Goal: Use online tool/utility: Utilize a website feature to perform a specific function

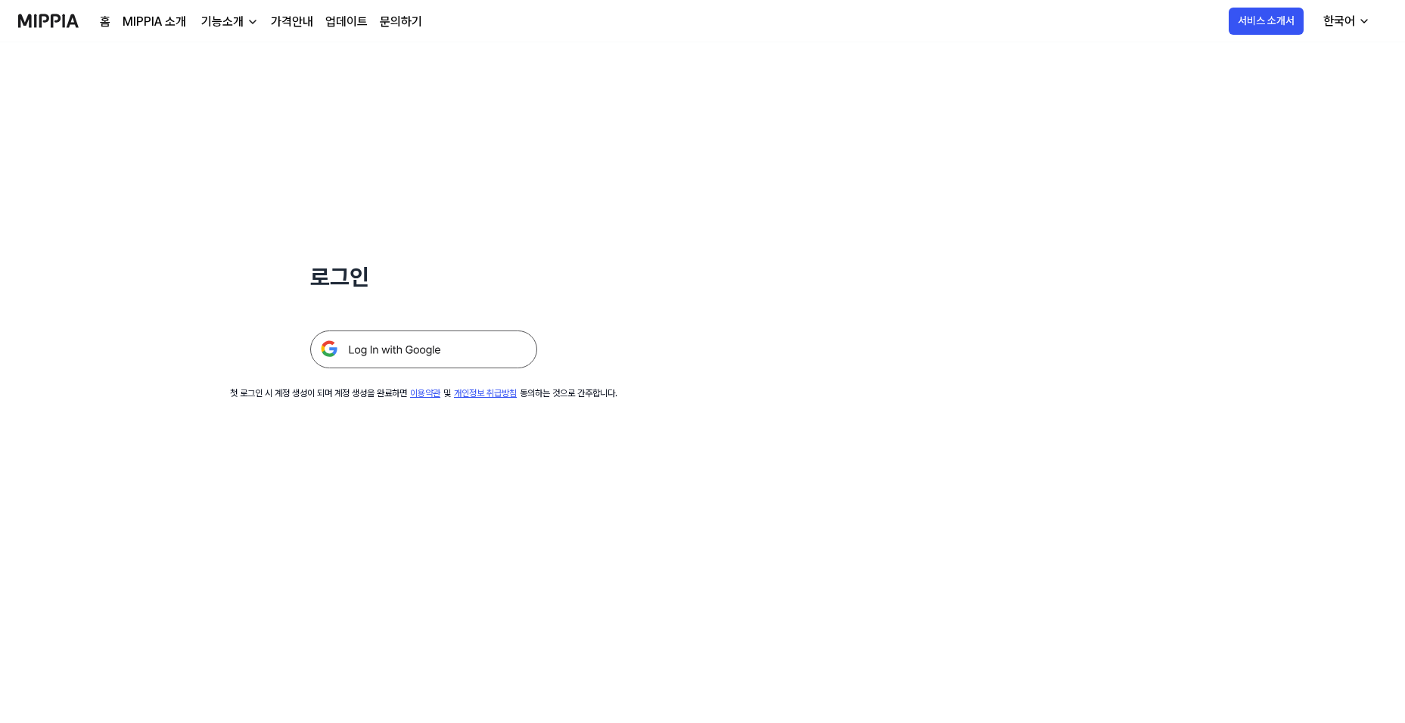
click at [444, 353] on img at bounding box center [423, 350] width 227 height 38
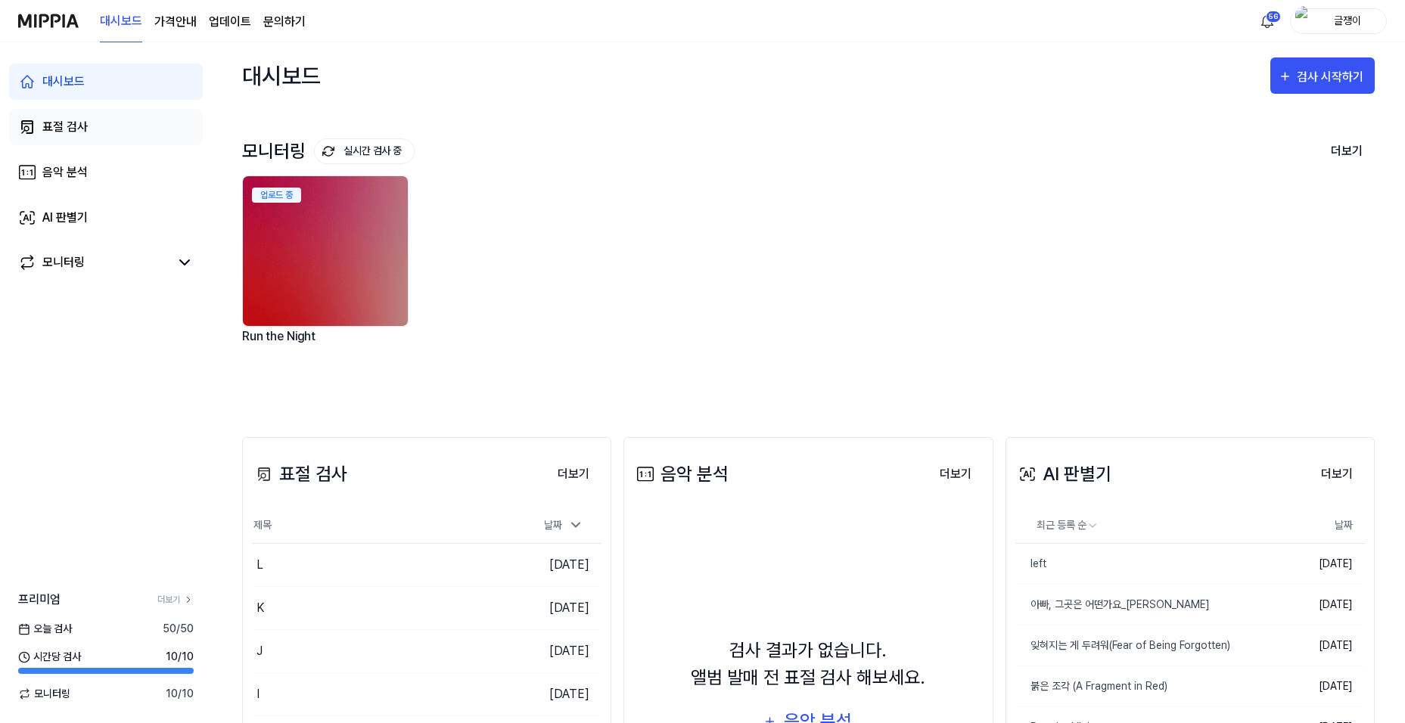
click at [61, 120] on div "표절 검사" at bounding box center [64, 127] width 45 height 18
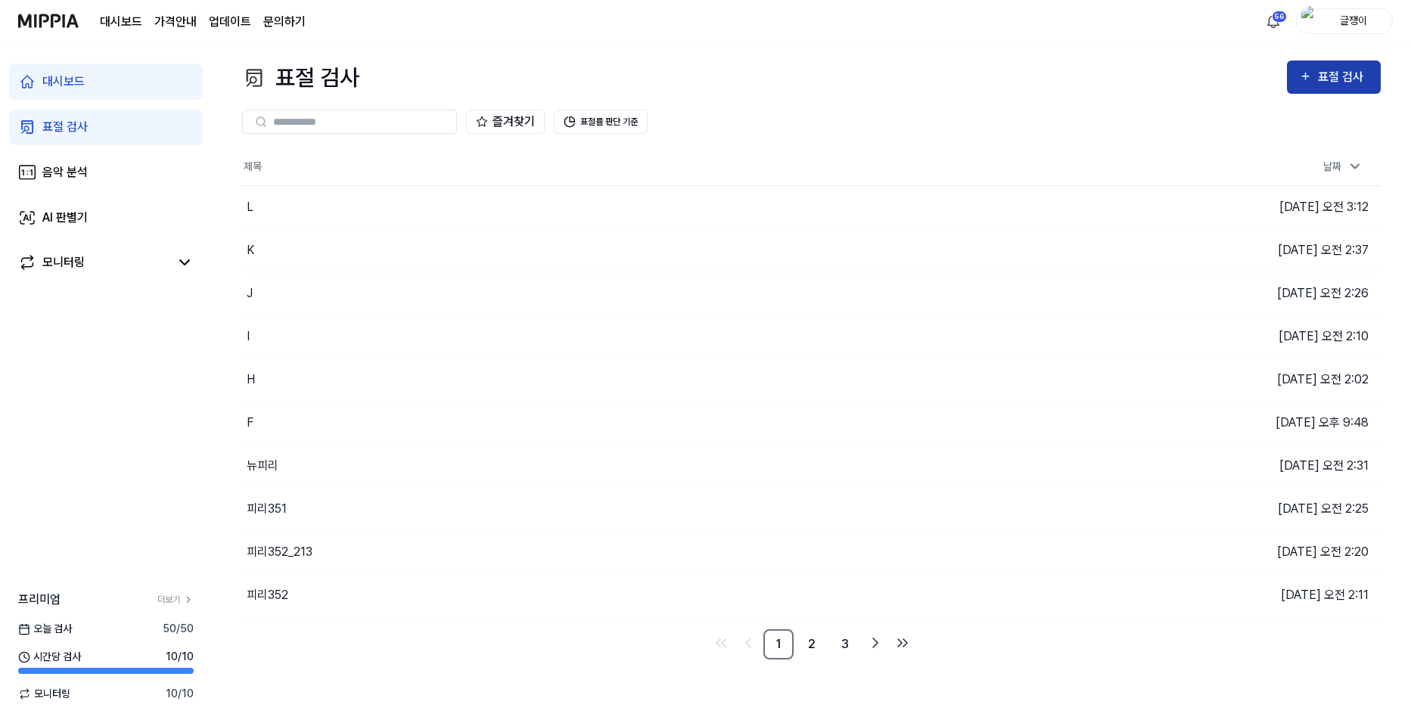
click at [1352, 79] on div "표절 검사" at bounding box center [1343, 77] width 51 height 20
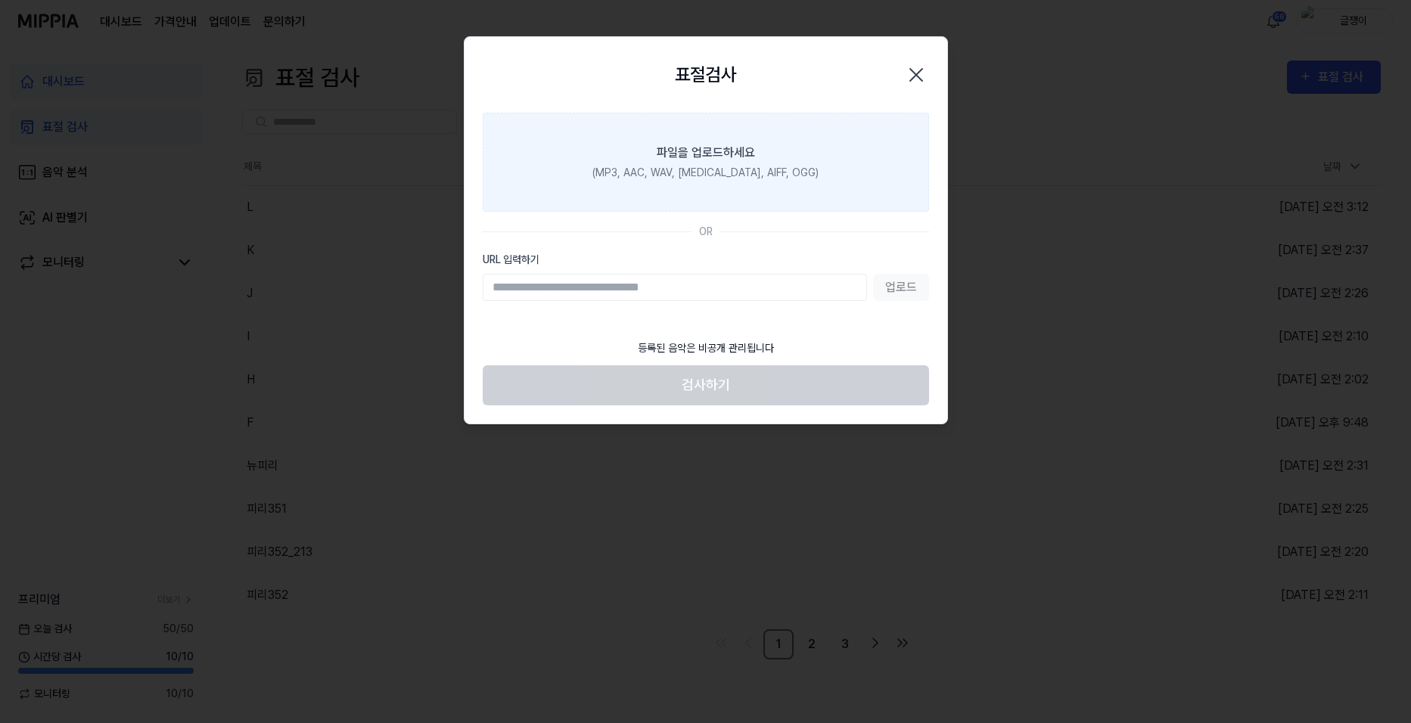
click at [748, 160] on div "파일을 업로드하세요" at bounding box center [706, 153] width 98 height 18
click at [0, 0] on input "파일을 업로드하세요 (MP3, AAC, WAV, [MEDICAL_DATA], AIFF, OGG)" at bounding box center [0, 0] width 0 height 0
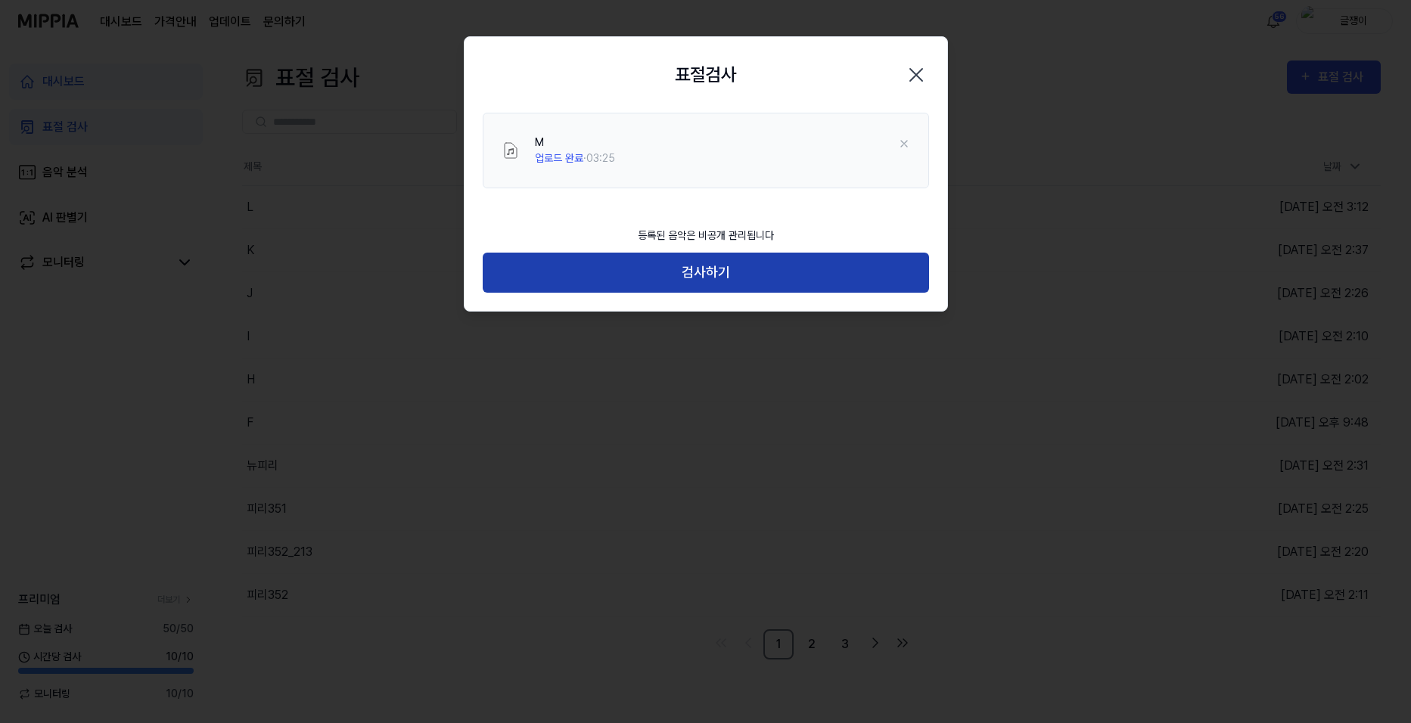
click at [708, 272] on button "검사하기" at bounding box center [706, 273] width 446 height 40
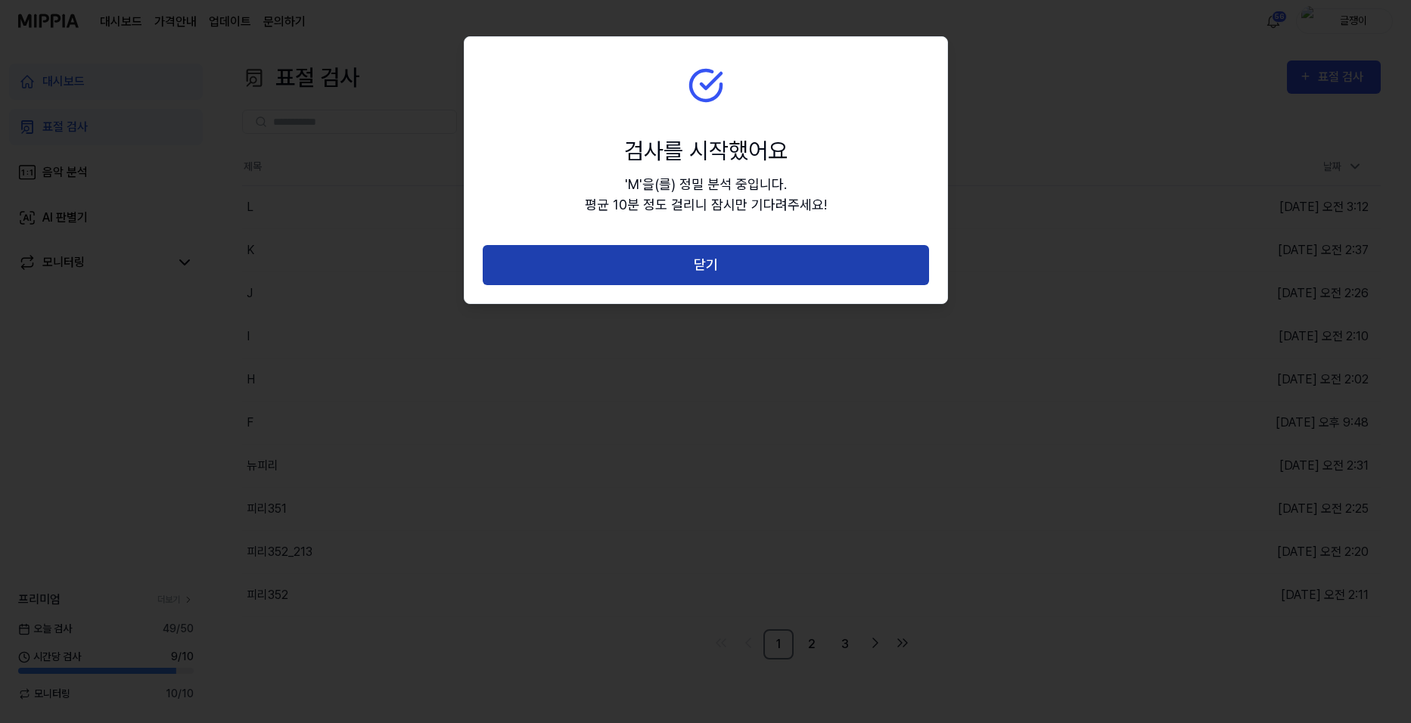
click at [708, 265] on button "닫기" at bounding box center [706, 265] width 446 height 40
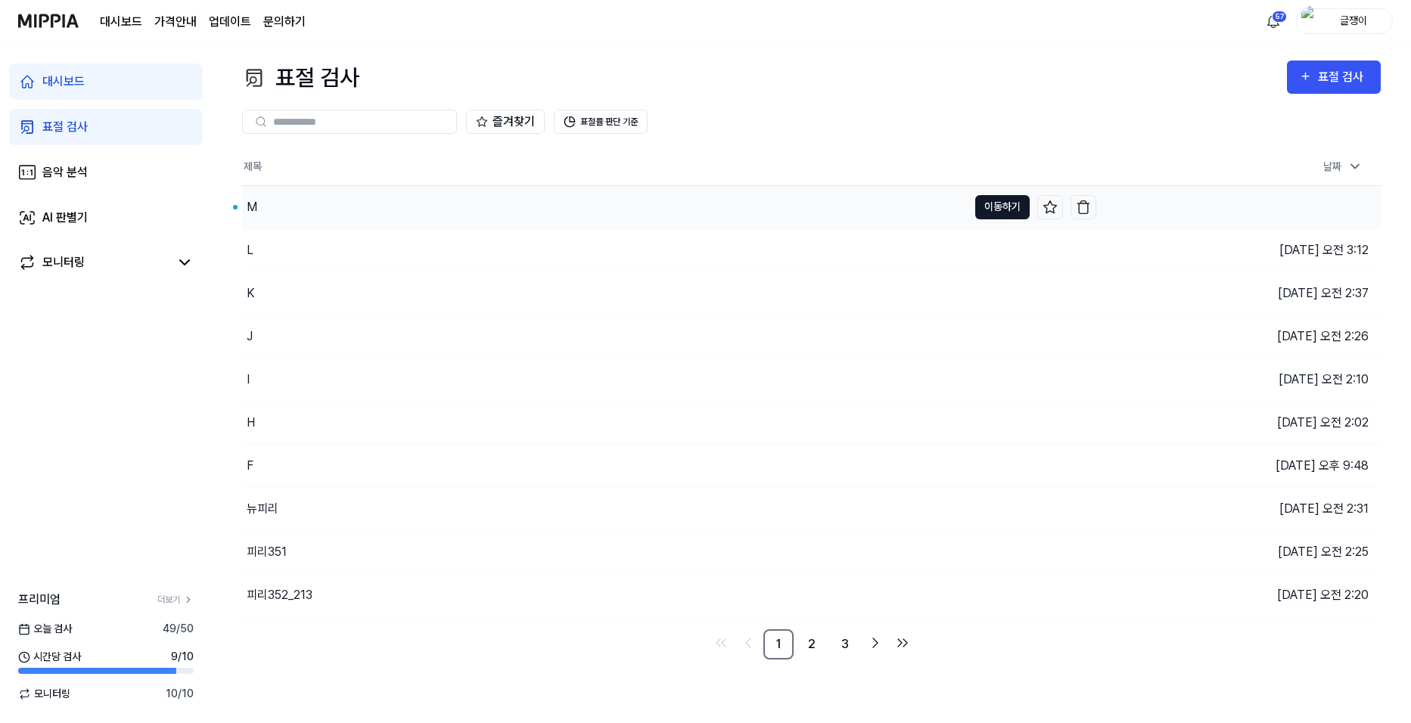
click at [1007, 203] on button "이동하기" at bounding box center [1002, 207] width 54 height 24
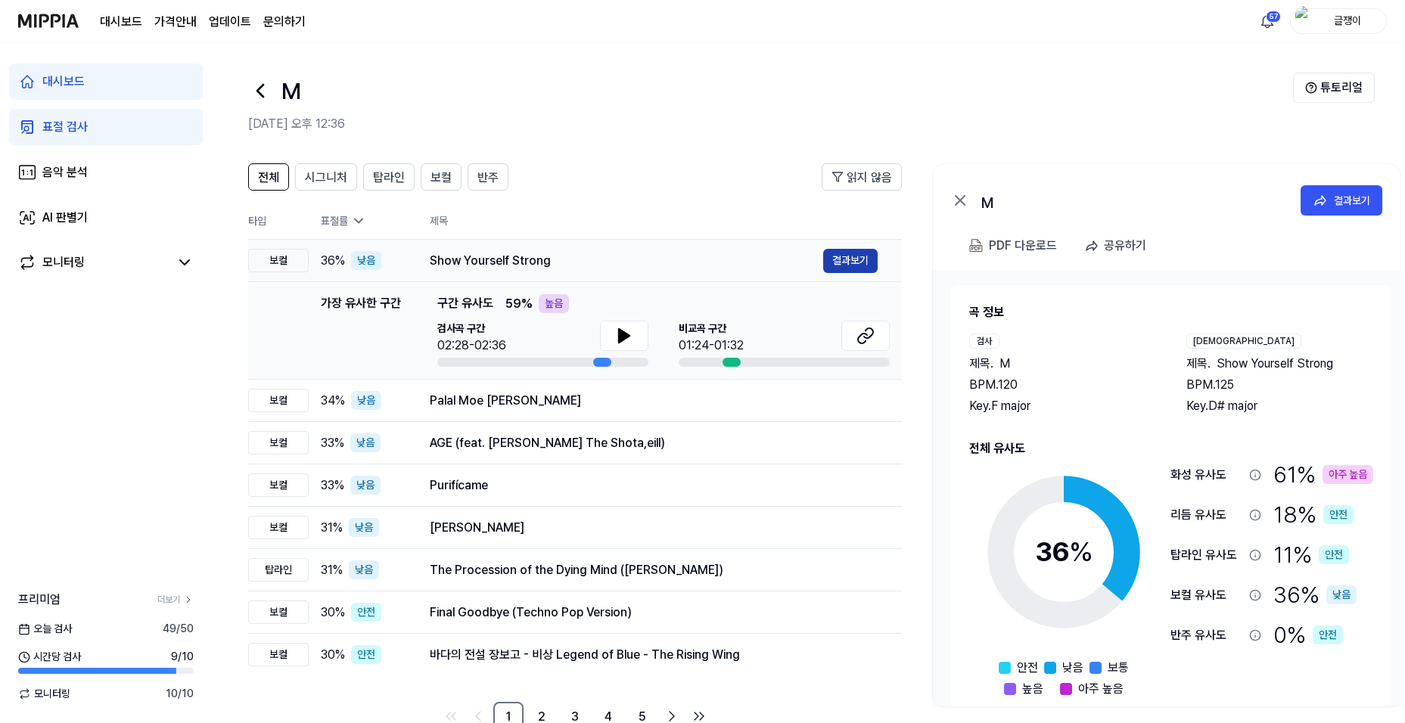
click at [856, 258] on button "결과보기" at bounding box center [850, 261] width 54 height 24
click at [1013, 246] on div "PDF 다운로드" at bounding box center [1023, 246] width 68 height 20
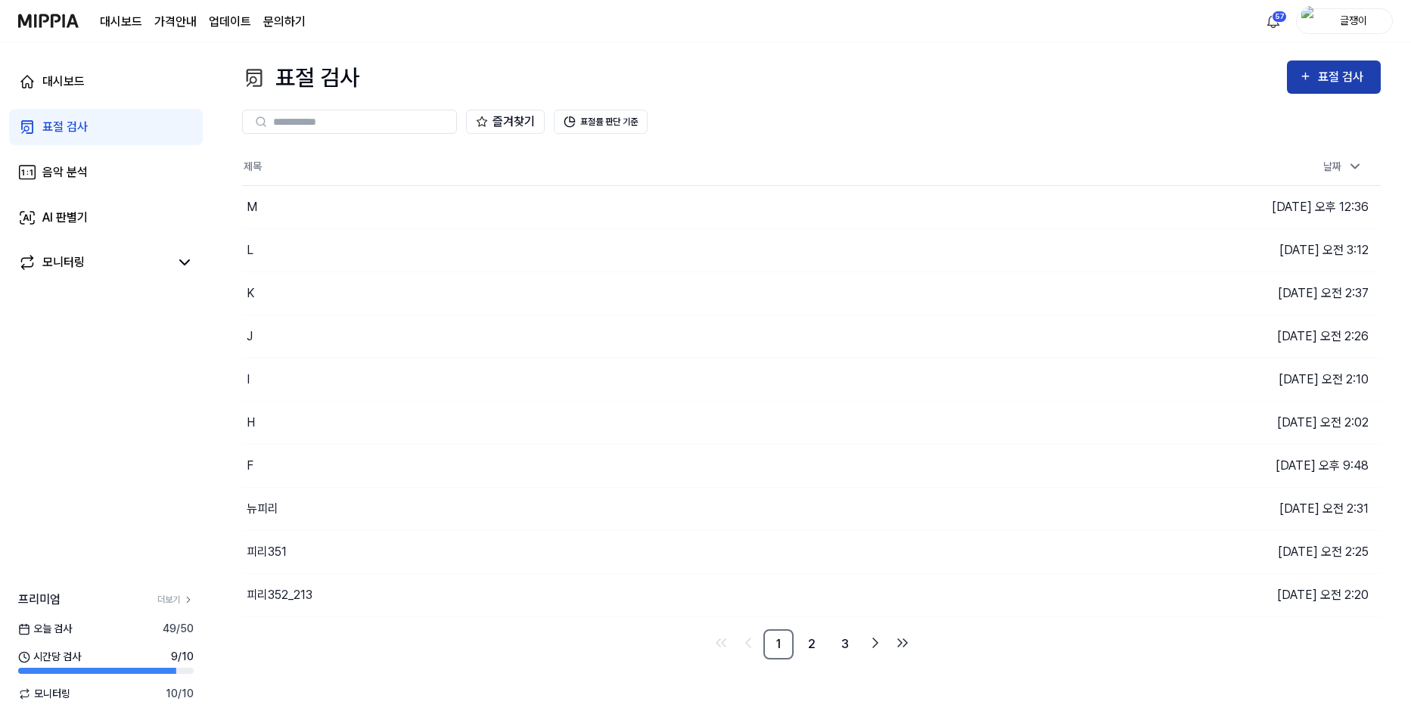
click at [1315, 65] on button "표절 검사" at bounding box center [1334, 77] width 94 height 33
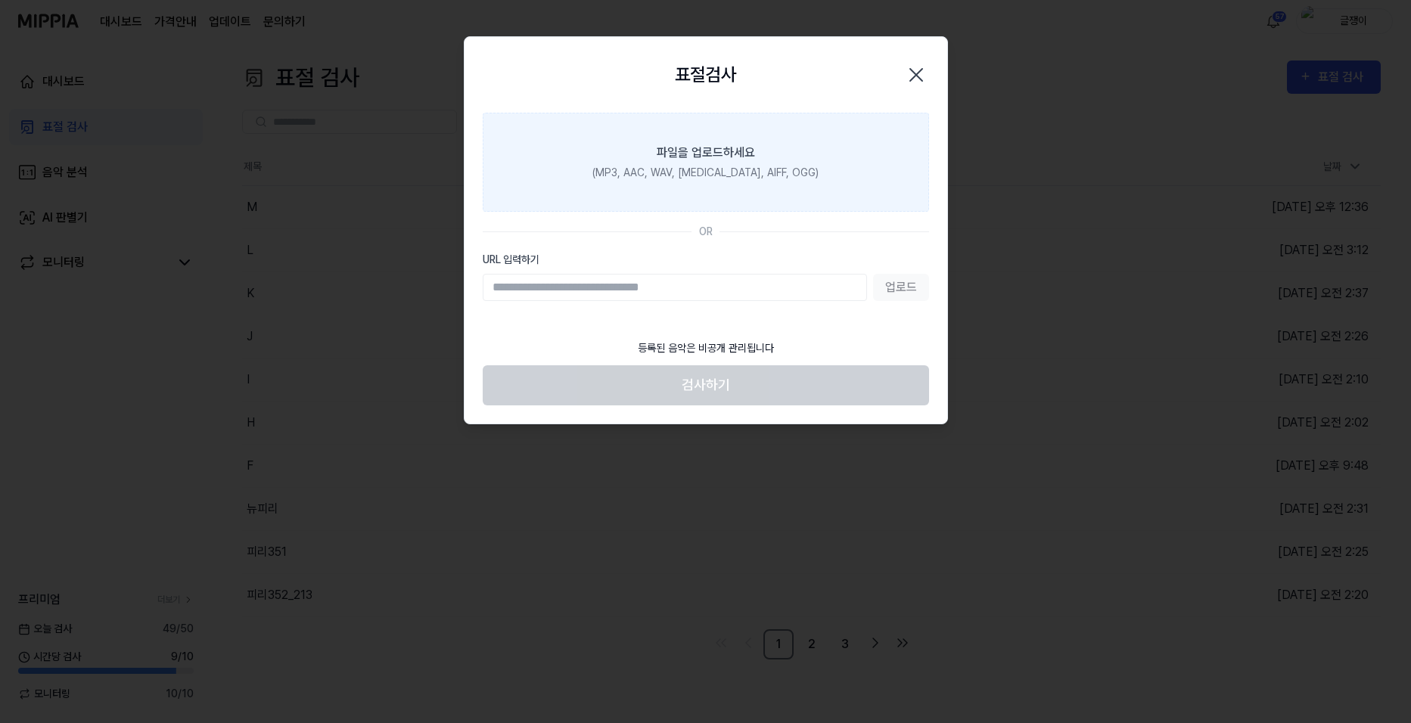
click at [732, 166] on div "(MP3, AAC, WAV, [MEDICAL_DATA], AIFF, OGG)" at bounding box center [706, 173] width 226 height 16
click at [0, 0] on input "파일을 업로드하세요 (MP3, AAC, WAV, [MEDICAL_DATA], AIFF, OGG)" at bounding box center [0, 0] width 0 height 0
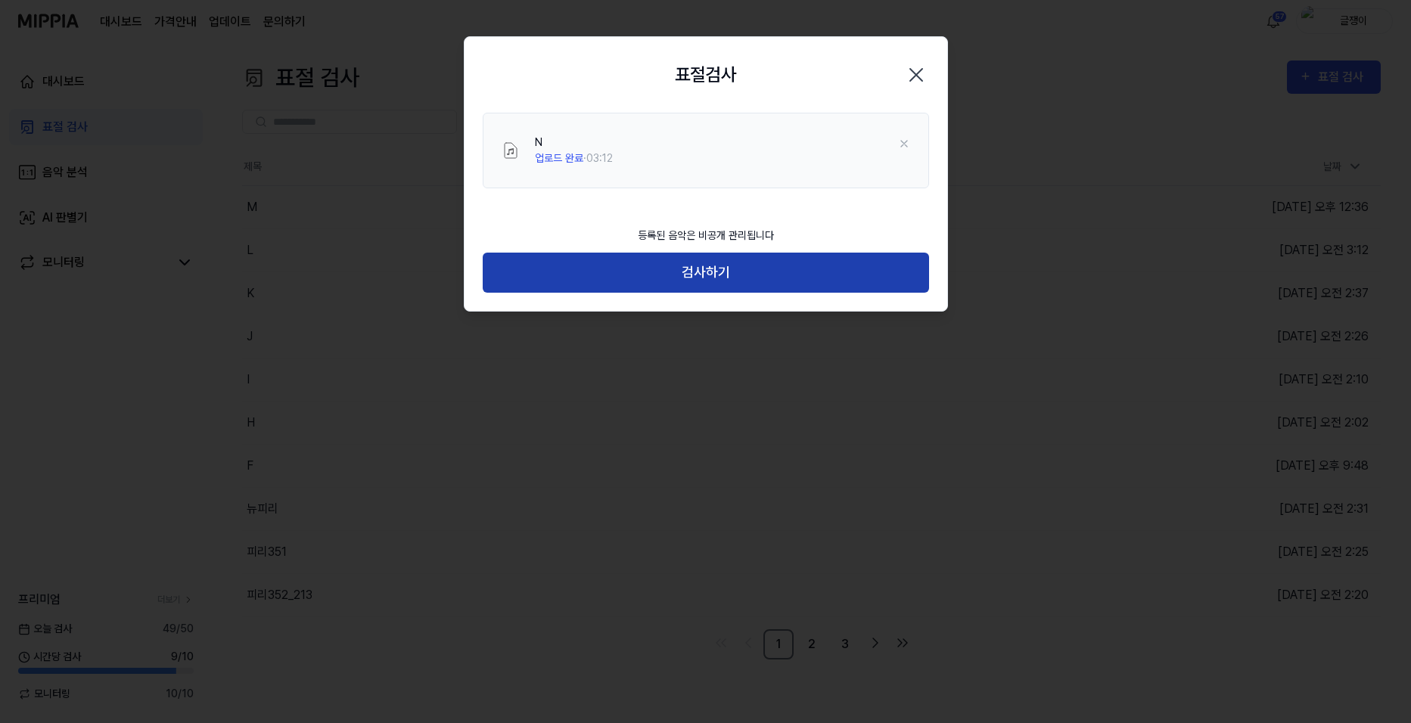
click at [695, 270] on button "검사하기" at bounding box center [706, 273] width 446 height 40
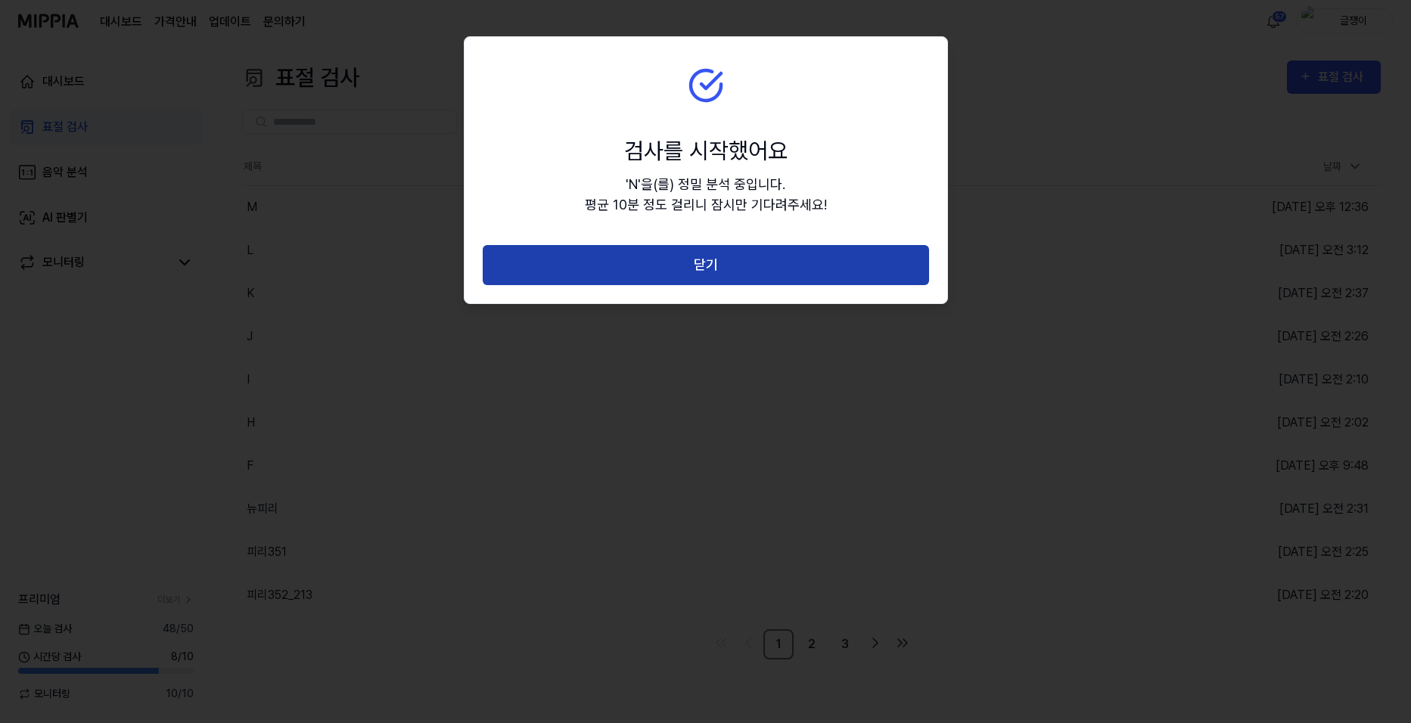
click at [687, 248] on button "닫기" at bounding box center [706, 265] width 446 height 40
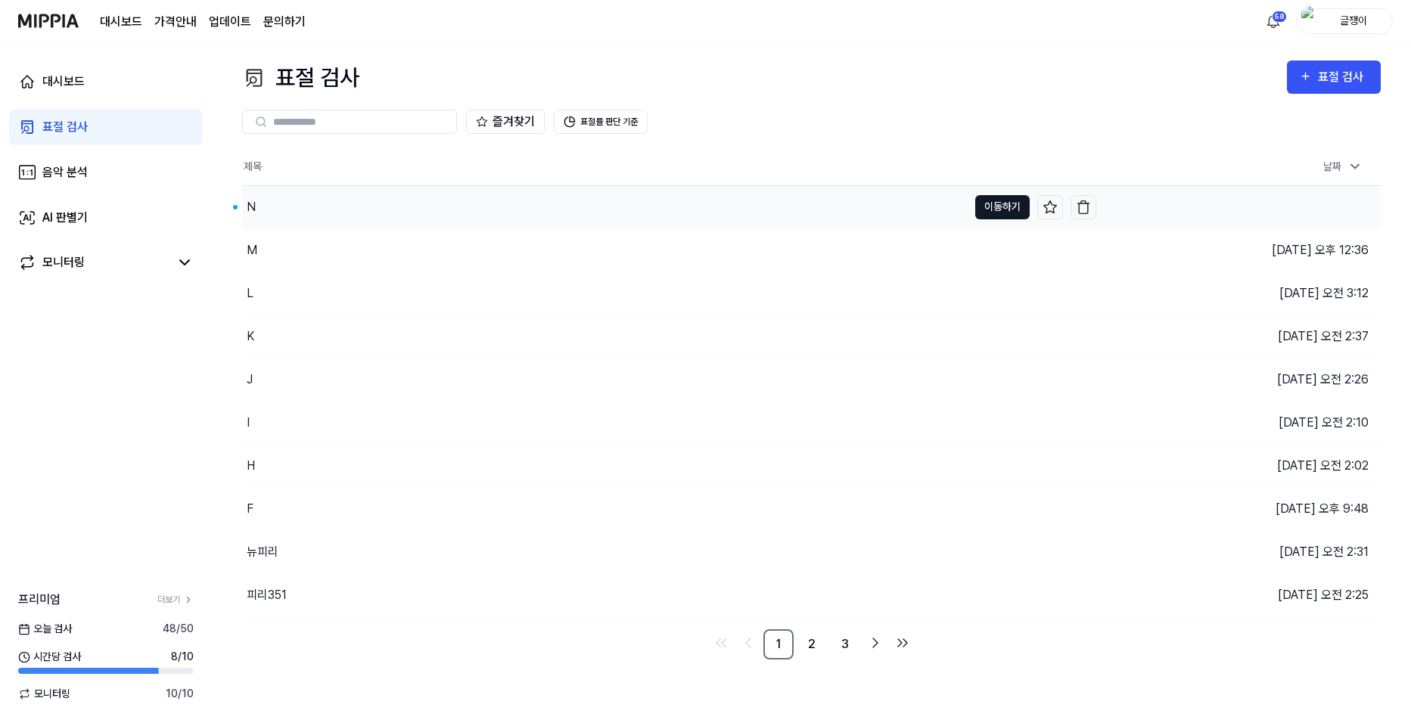
click at [1003, 202] on button "이동하기" at bounding box center [1002, 207] width 54 height 24
click at [1334, 73] on div "표절 검사" at bounding box center [1343, 77] width 51 height 20
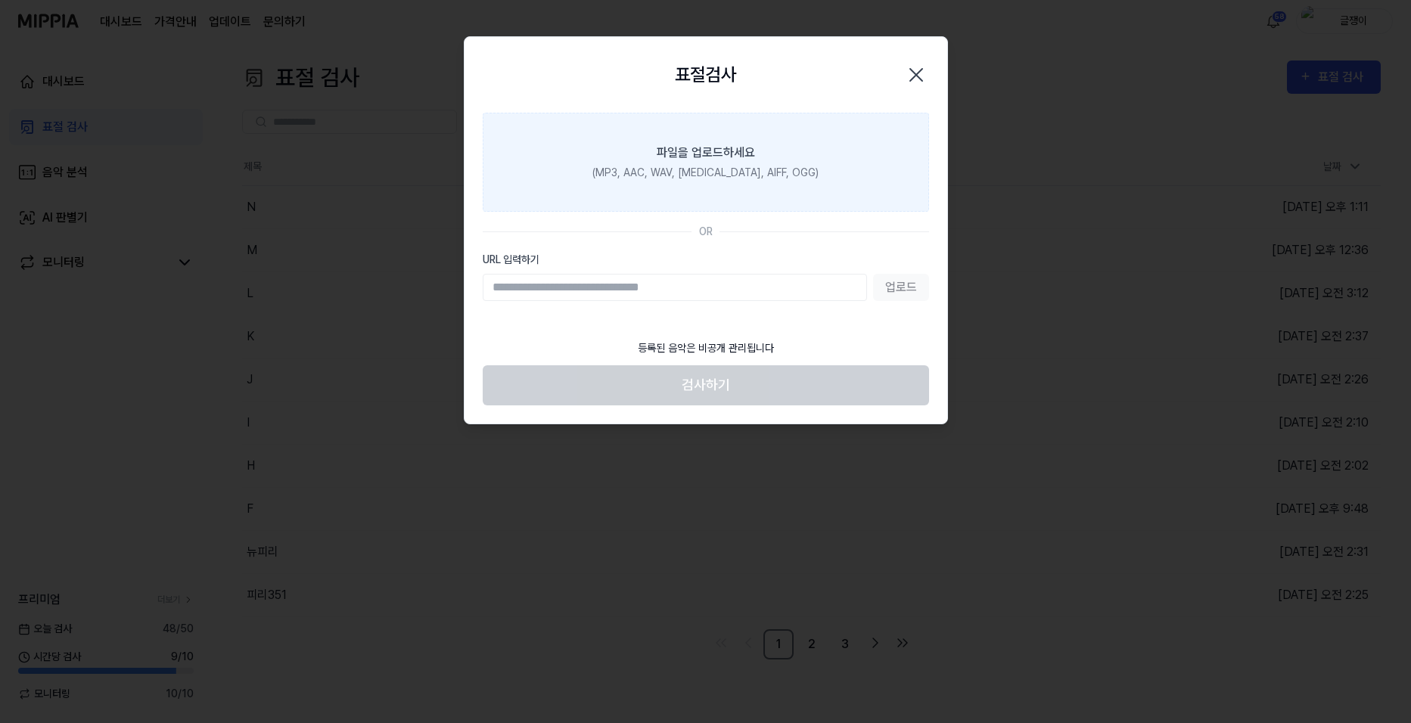
click at [698, 160] on div "파일을 업로드하세요" at bounding box center [706, 153] width 98 height 18
click at [0, 0] on input "파일을 업로드하세요 (MP3, AAC, WAV, [MEDICAL_DATA], AIFF, OGG)" at bounding box center [0, 0] width 0 height 0
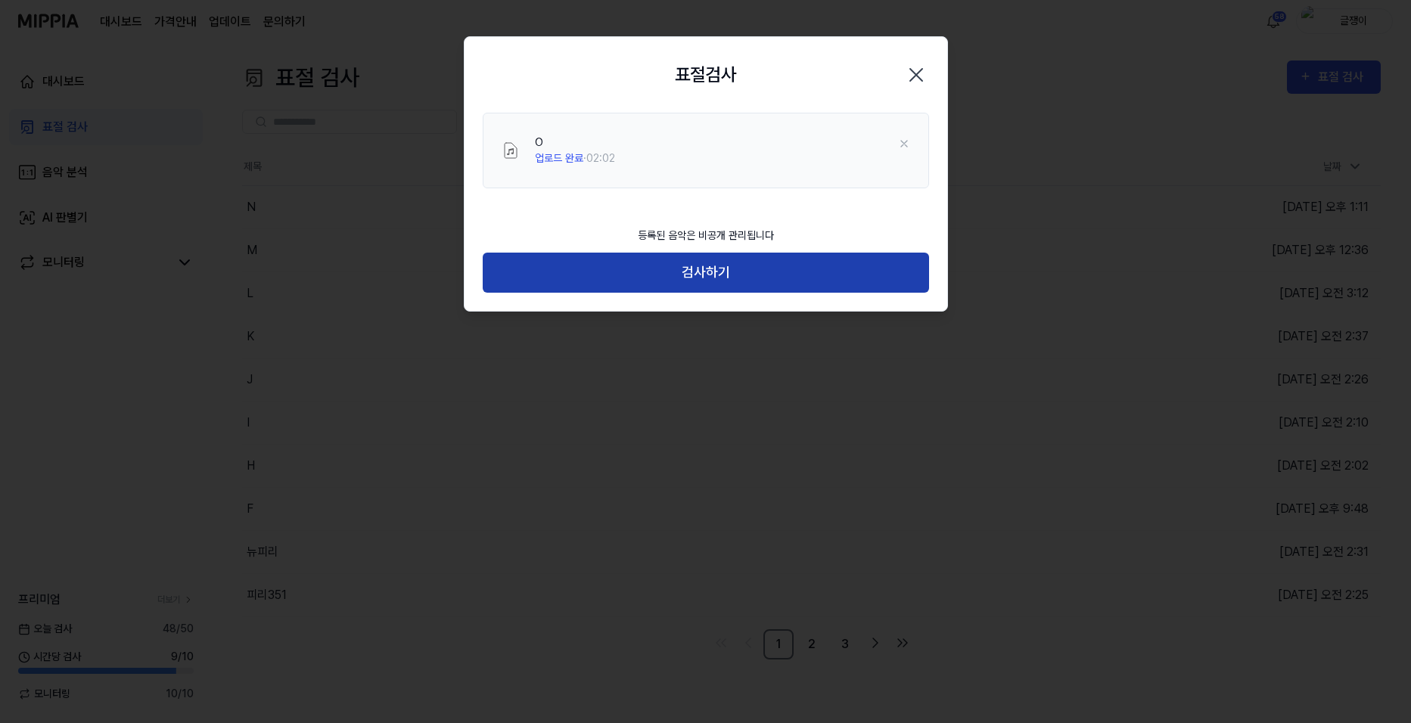
click at [707, 272] on button "검사하기" at bounding box center [706, 273] width 446 height 40
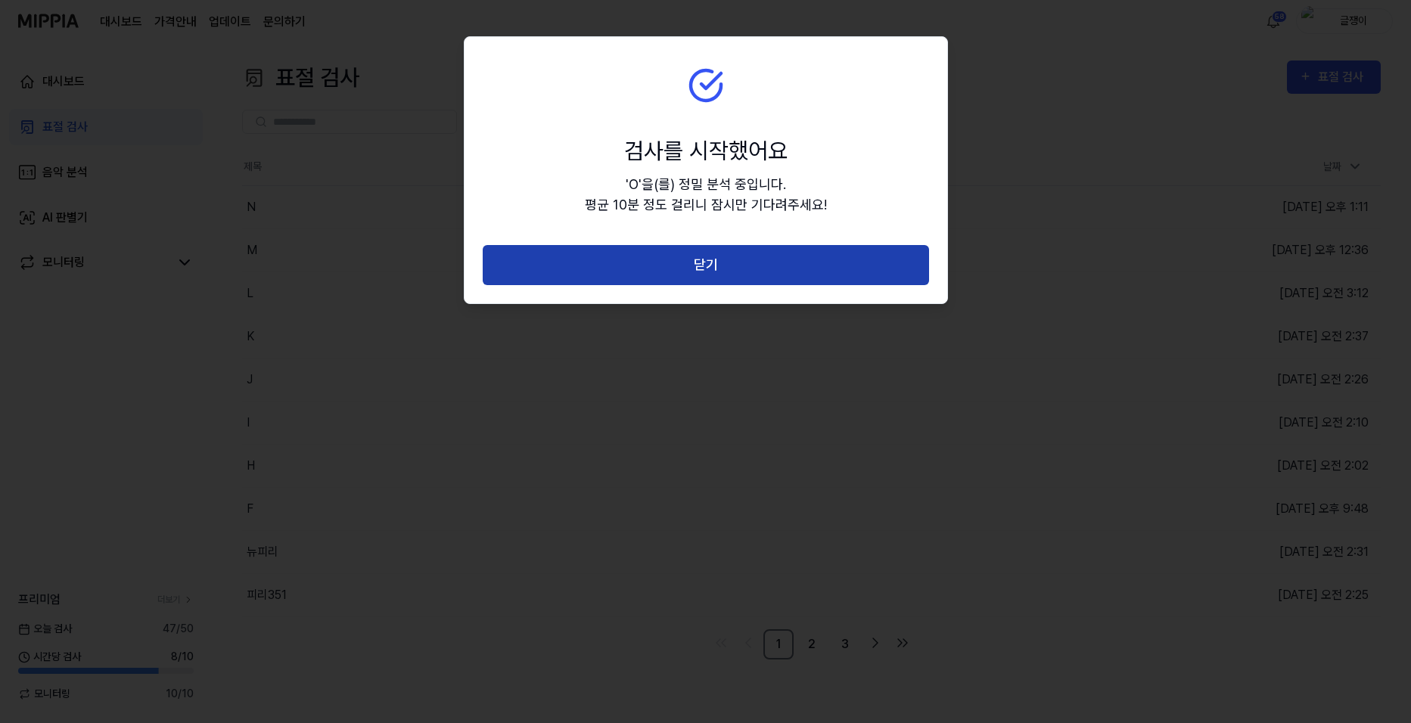
click at [711, 266] on button "닫기" at bounding box center [706, 265] width 446 height 40
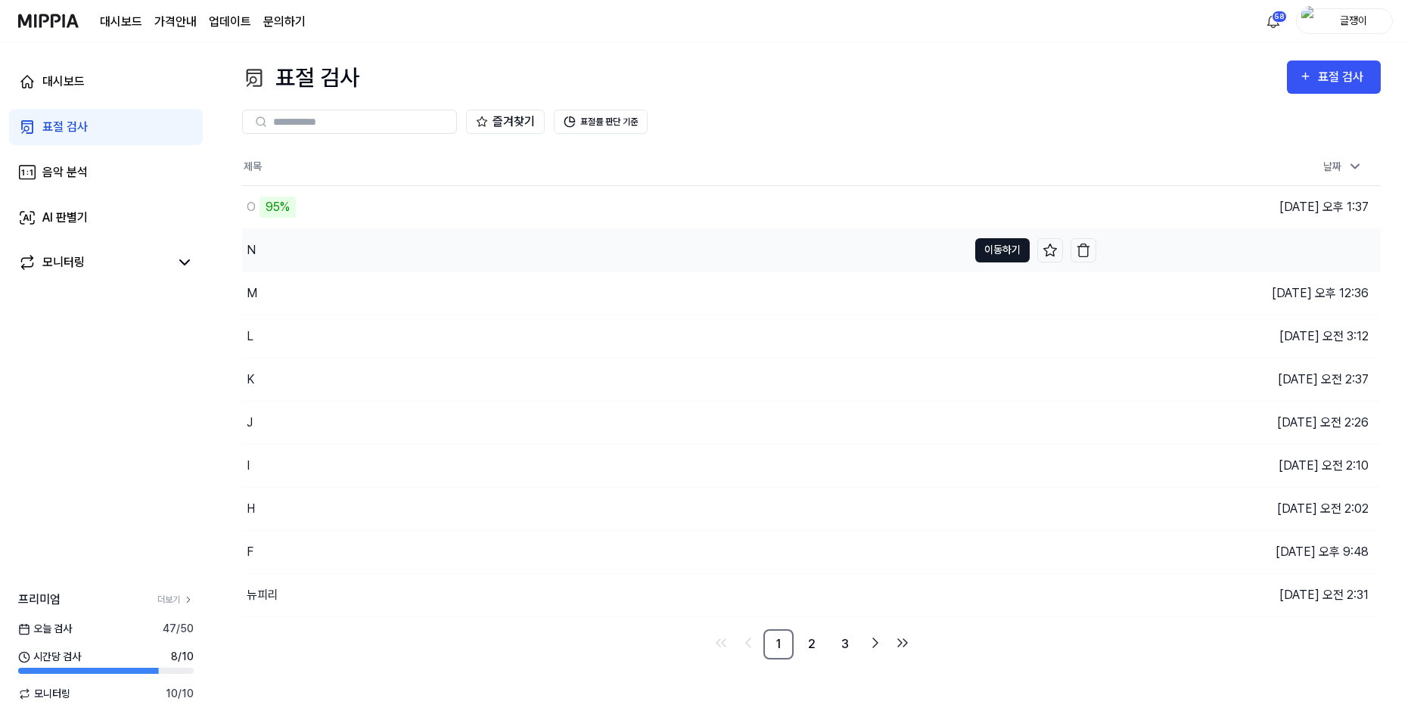
click at [984, 246] on button "이동하기" at bounding box center [1002, 250] width 54 height 24
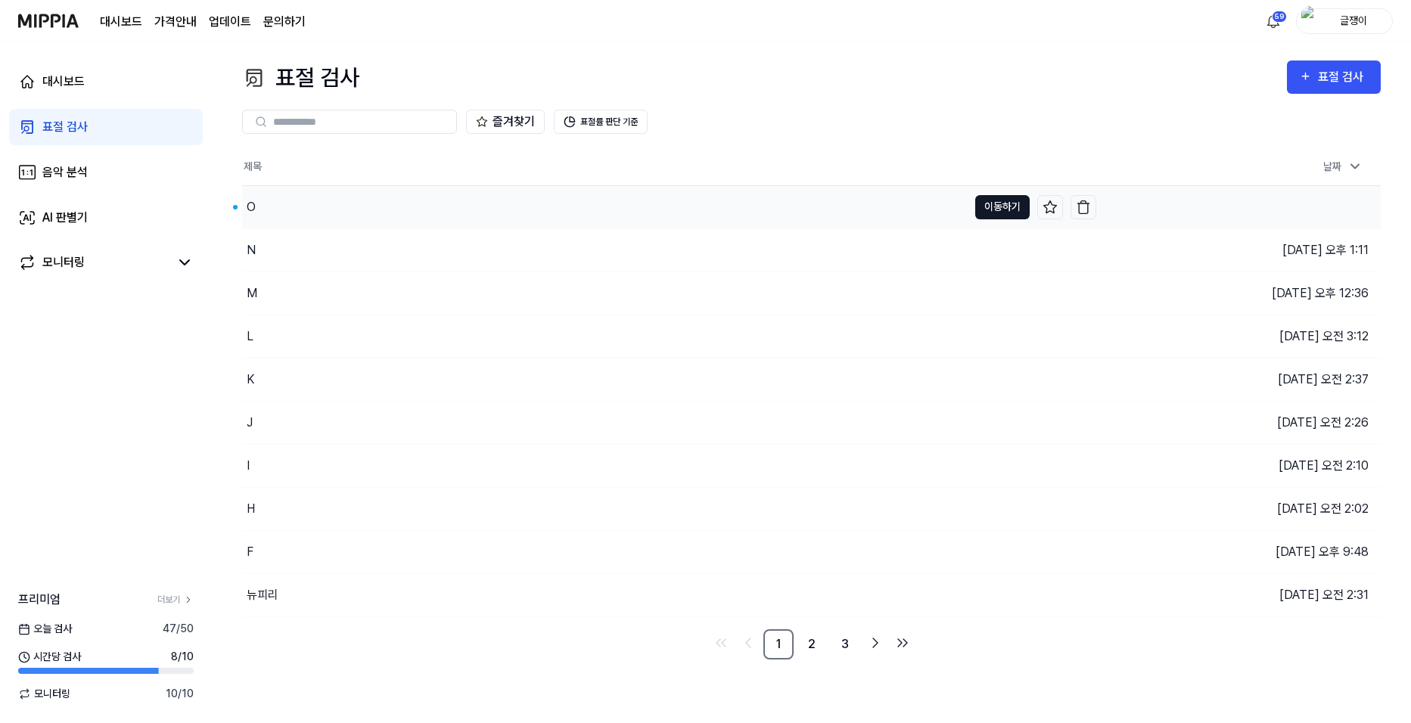
click at [979, 201] on button "이동하기" at bounding box center [1002, 207] width 54 height 24
click at [995, 201] on button "이동하기" at bounding box center [1002, 207] width 54 height 24
click at [981, 205] on button "이동하기" at bounding box center [1002, 207] width 54 height 24
click at [1319, 85] on div "표절 검사" at bounding box center [1343, 77] width 51 height 20
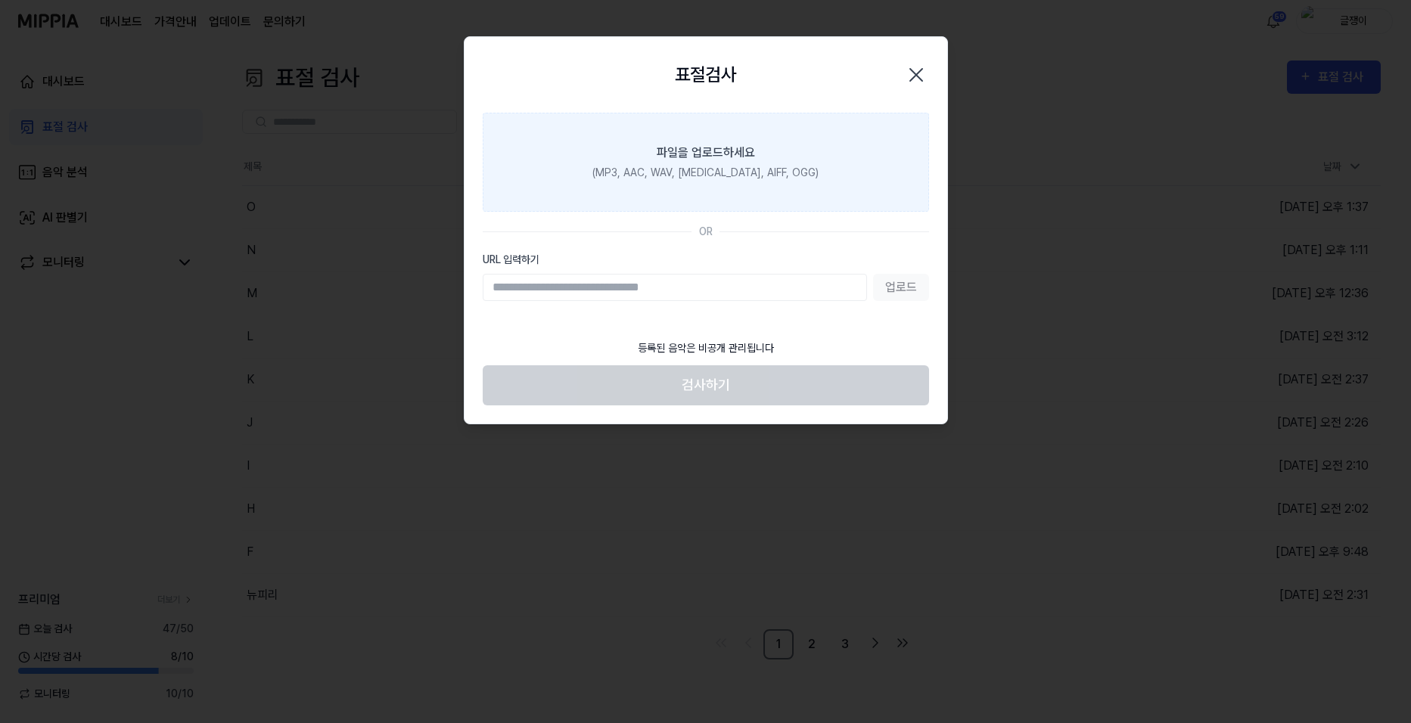
click at [761, 156] on label "파일을 업로드하세요 (MP3, AAC, WAV, [MEDICAL_DATA], AIFF, OGG)" at bounding box center [706, 162] width 446 height 99
click at [0, 0] on input "파일을 업로드하세요 (MP3, AAC, WAV, [MEDICAL_DATA], AIFF, OGG)" at bounding box center [0, 0] width 0 height 0
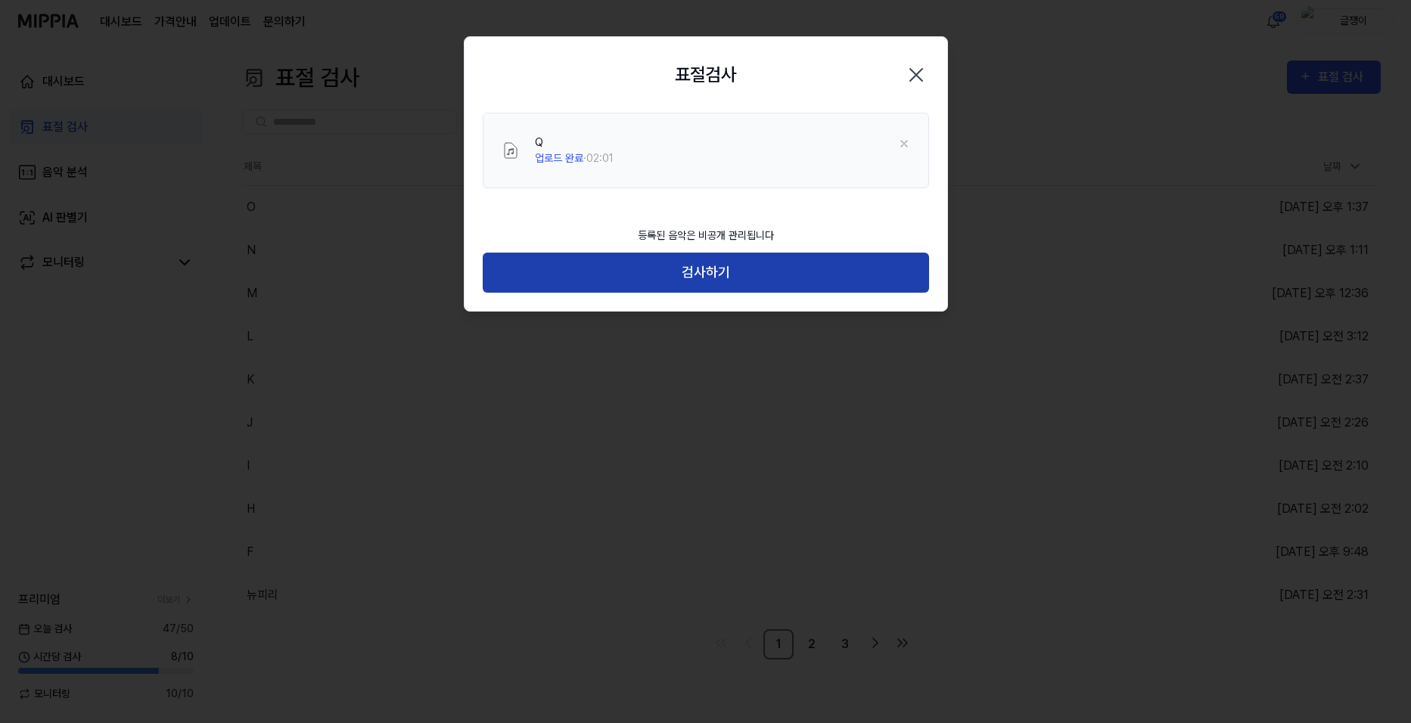
click at [717, 269] on button "검사하기" at bounding box center [706, 273] width 446 height 40
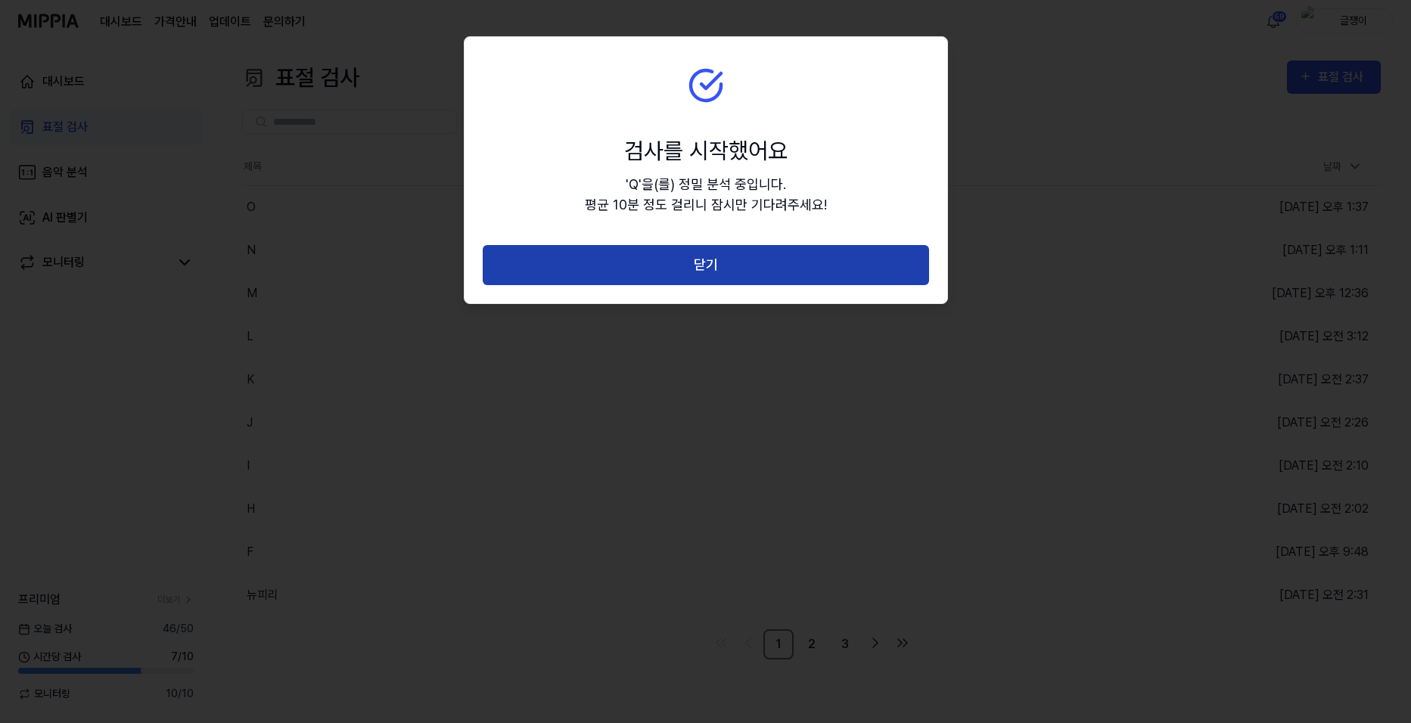
click at [714, 262] on button "닫기" at bounding box center [706, 265] width 446 height 40
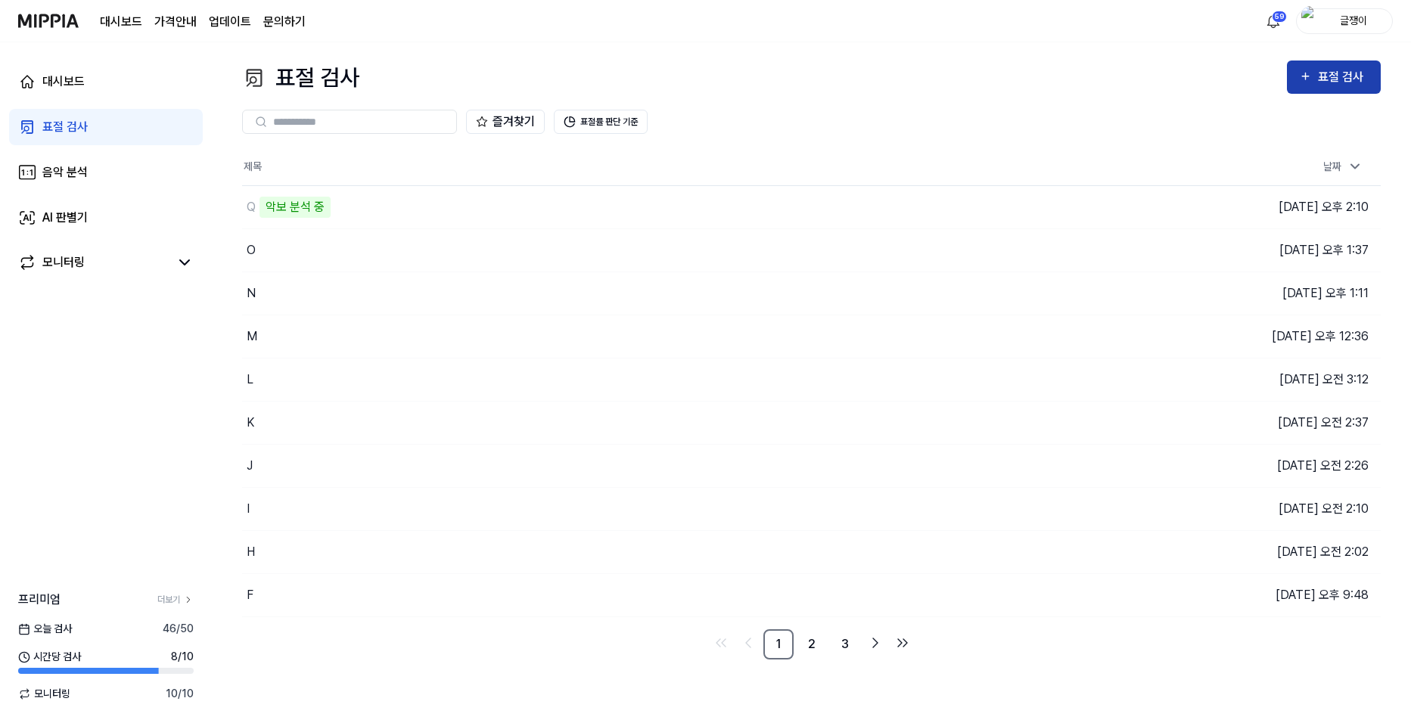
click at [1301, 67] on icon "button" at bounding box center [1305, 76] width 13 height 18
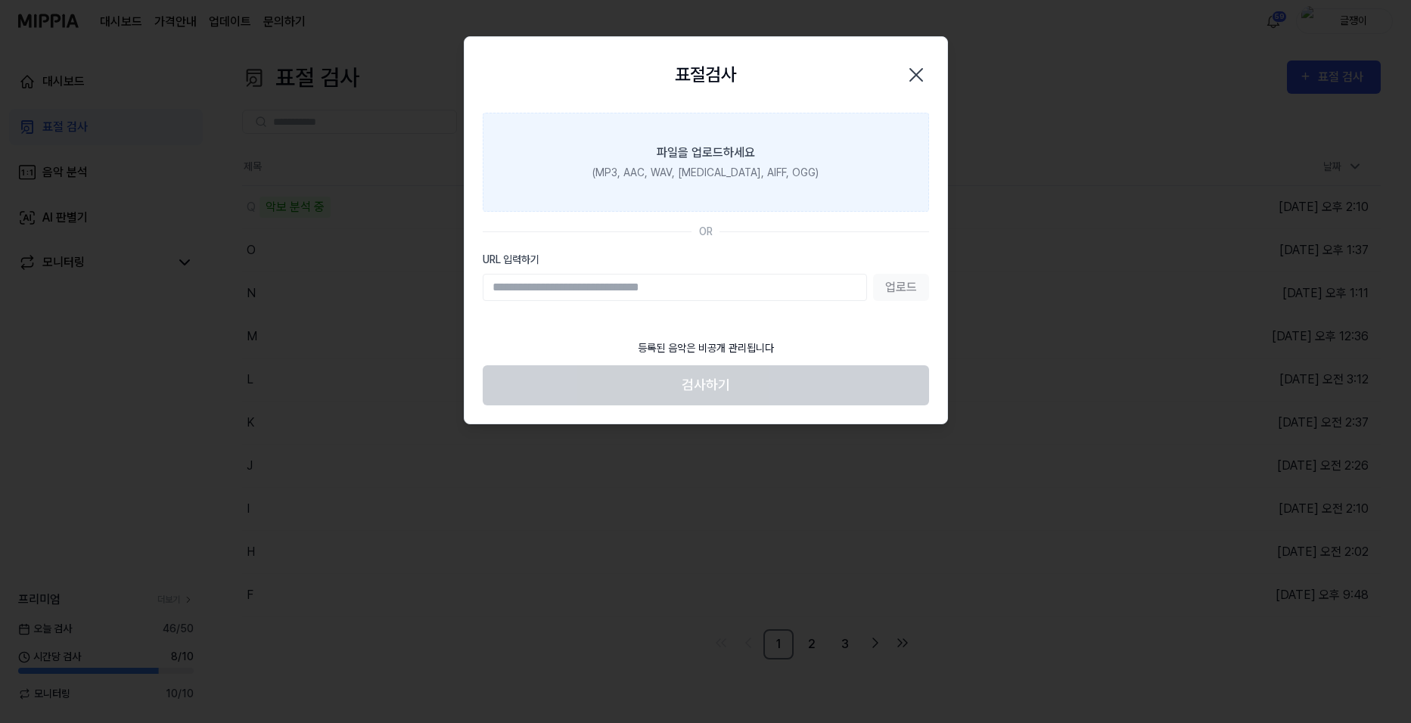
click at [711, 155] on div "파일을 업로드하세요" at bounding box center [706, 153] width 98 height 18
click at [0, 0] on input "파일을 업로드하세요 (MP3, AAC, WAV, [MEDICAL_DATA], AIFF, OGG)" at bounding box center [0, 0] width 0 height 0
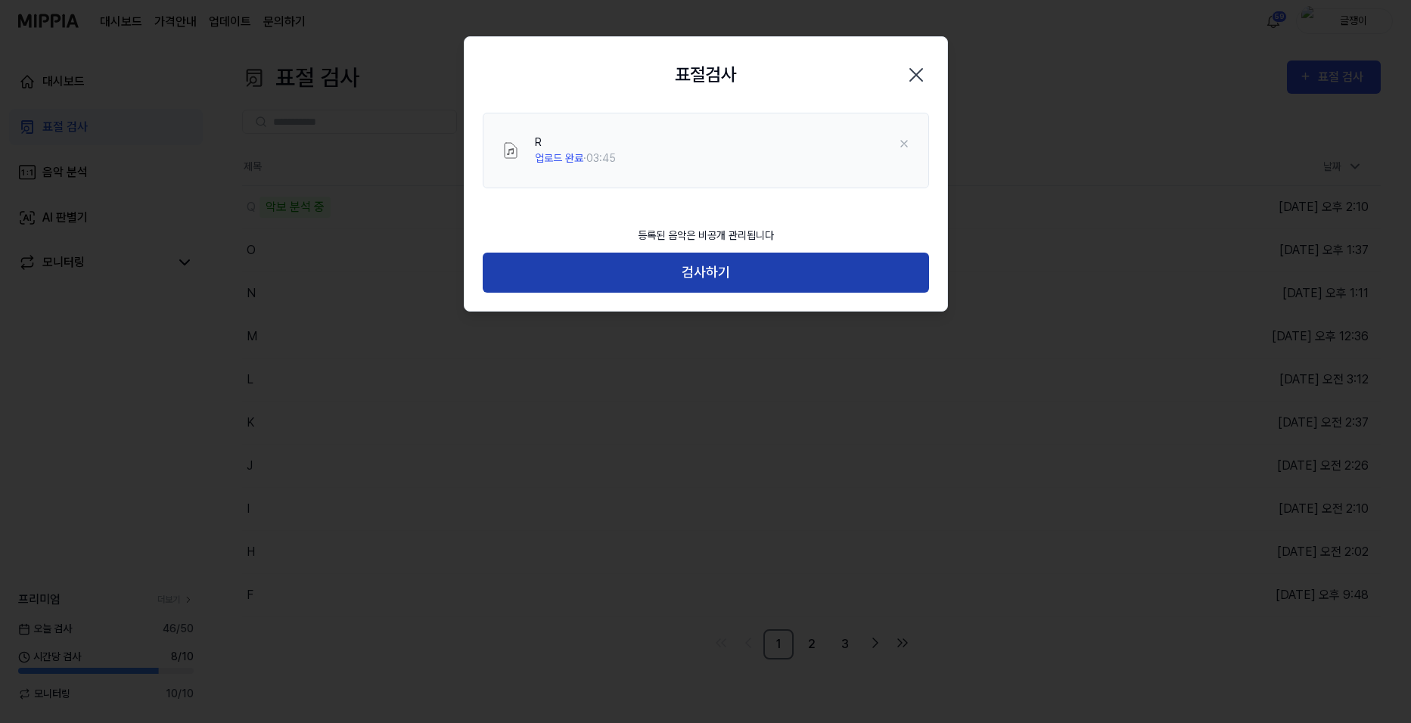
click at [720, 266] on button "검사하기" at bounding box center [706, 273] width 446 height 40
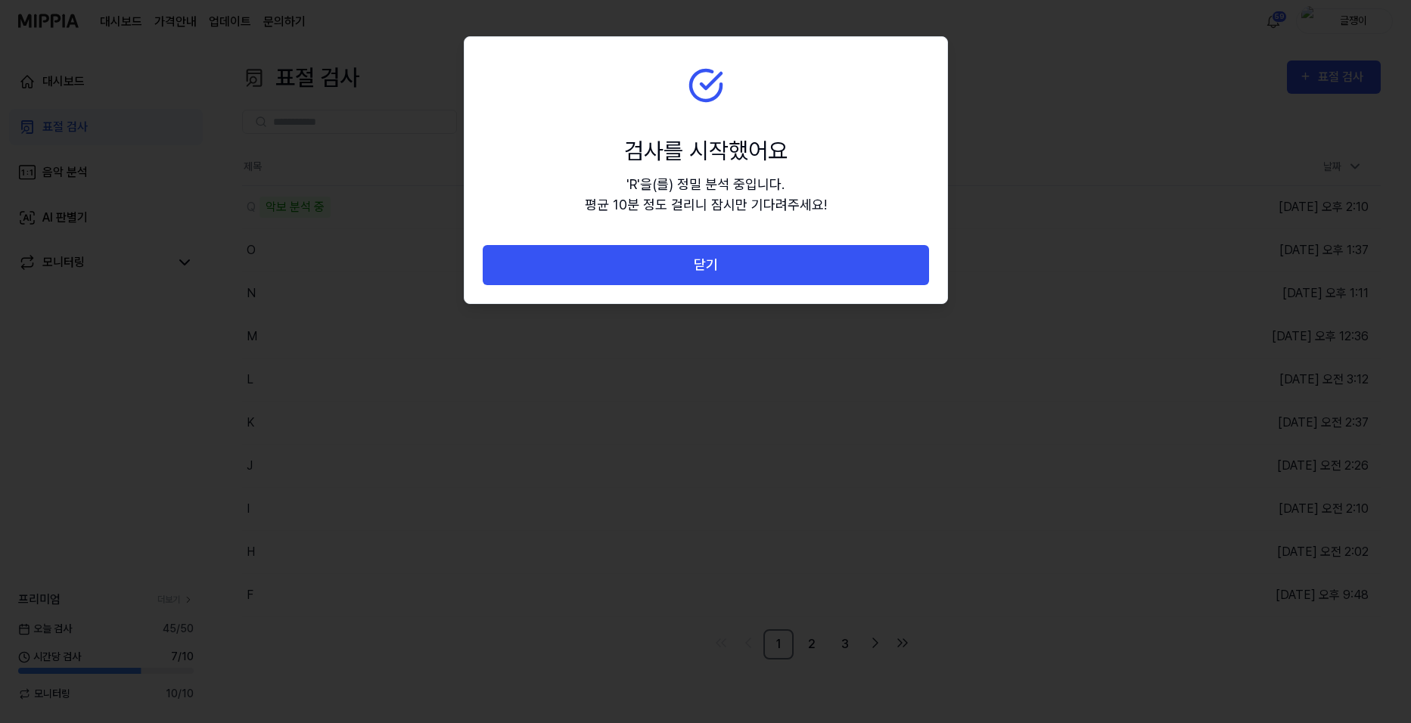
click at [720, 266] on button "닫기" at bounding box center [706, 265] width 446 height 40
